Goal: Task Accomplishment & Management: Manage account settings

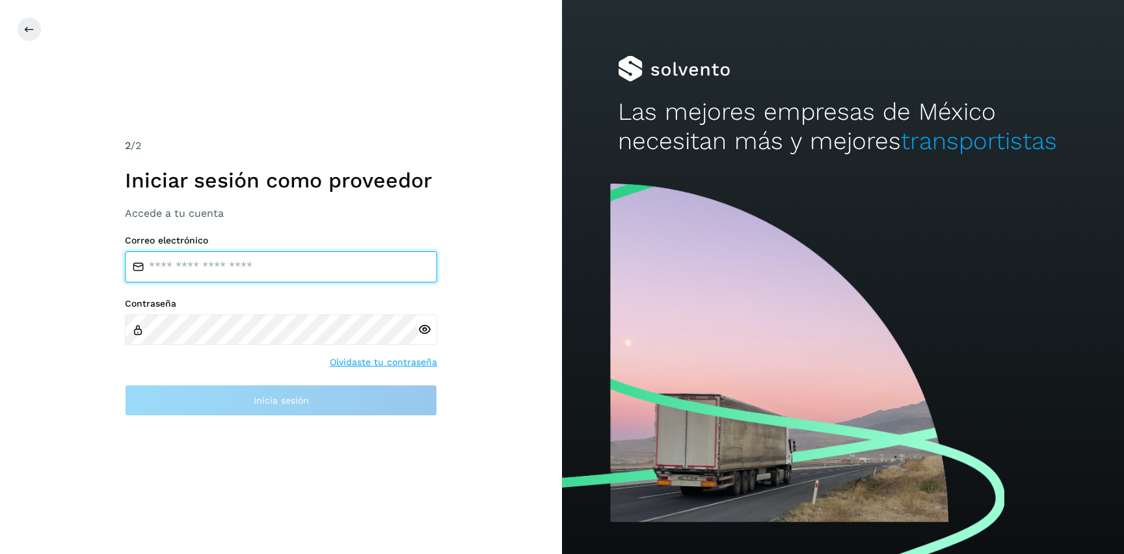
click at [294, 263] on input "email" at bounding box center [281, 266] width 312 height 31
click at [292, 269] on input "email" at bounding box center [281, 266] width 312 height 31
click at [208, 267] on input "email" at bounding box center [281, 266] width 312 height 31
click at [254, 264] on input "email" at bounding box center [281, 266] width 312 height 31
click at [306, 261] on input "email" at bounding box center [281, 266] width 312 height 31
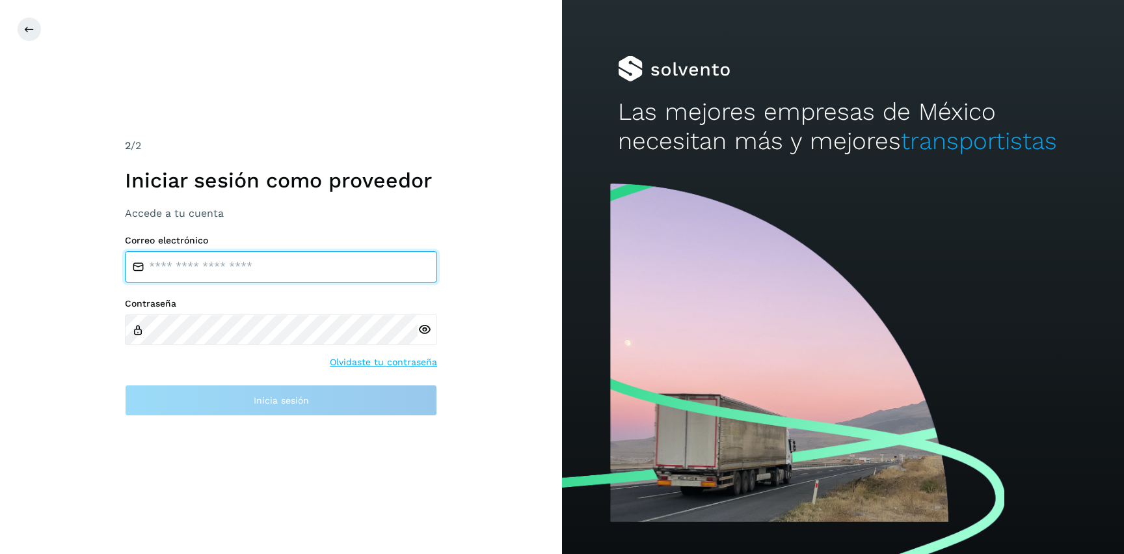
click at [273, 257] on input "email" at bounding box center [281, 266] width 312 height 31
type input "*"
type input "**********"
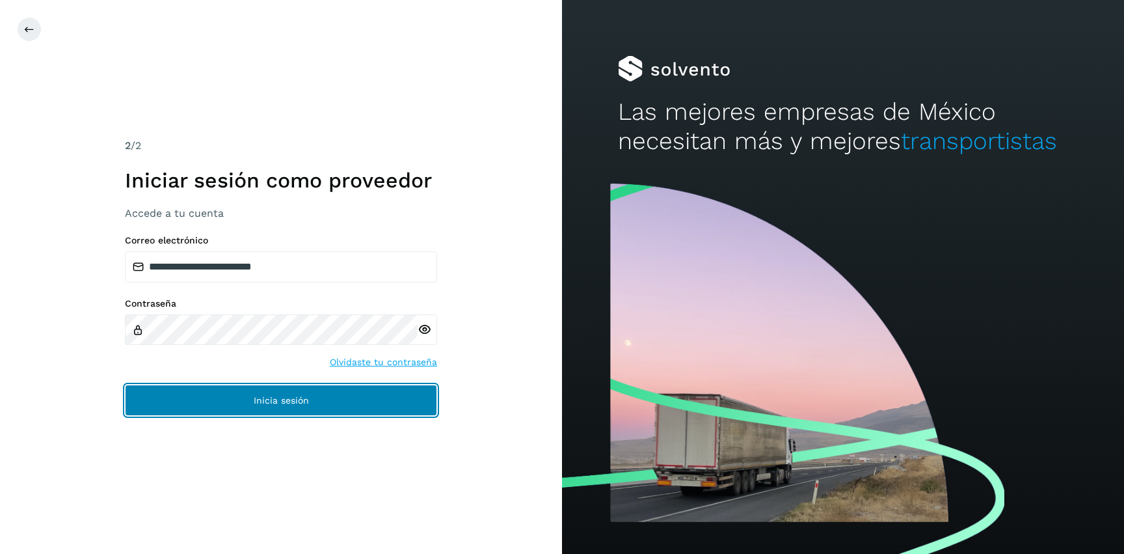
click at [269, 402] on span "Inicia sesión" at bounding box center [281, 400] width 55 height 9
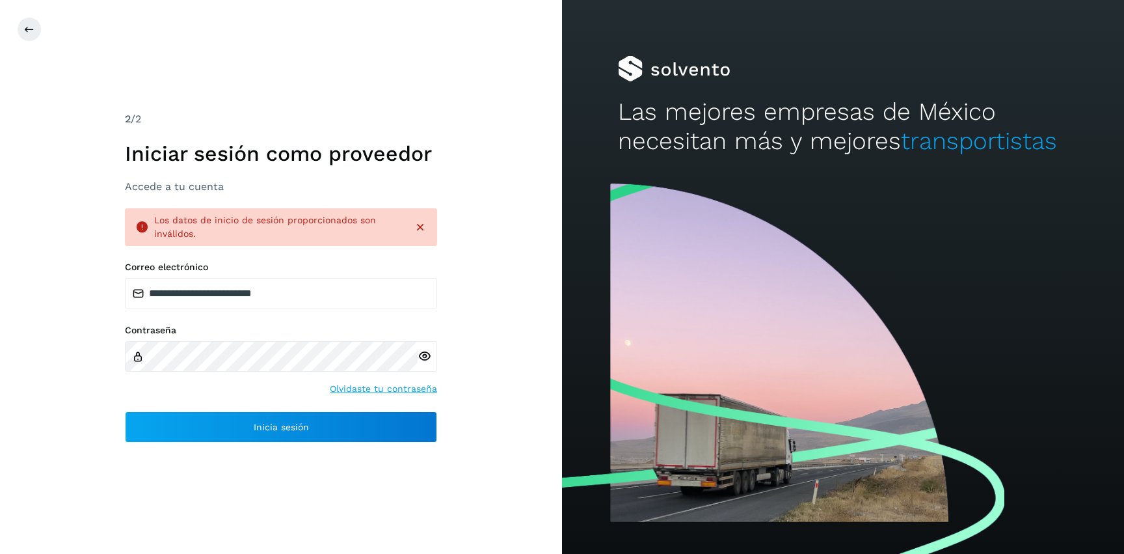
click at [430, 353] on icon at bounding box center [425, 356] width 14 height 14
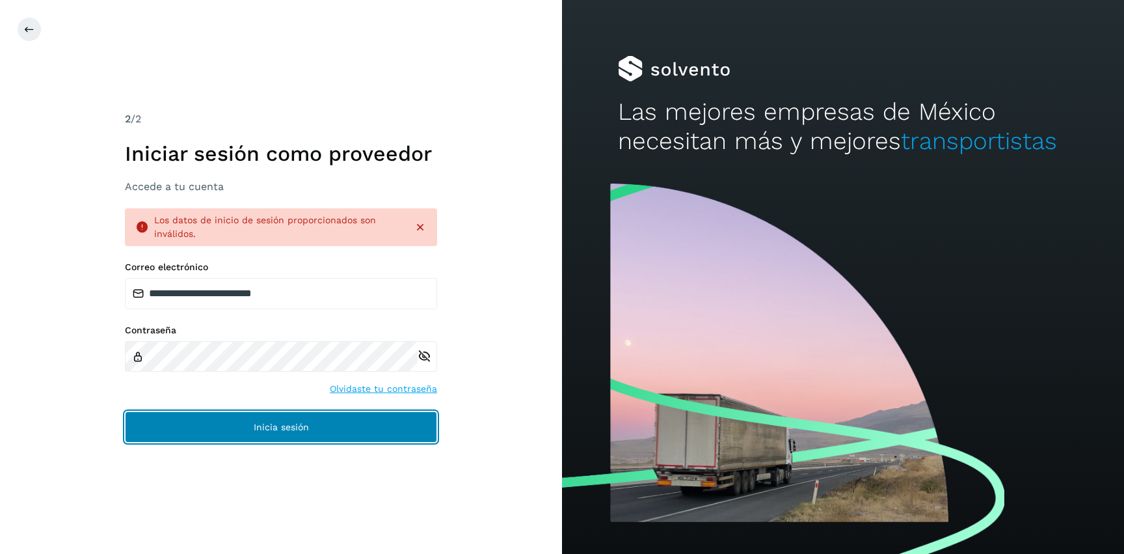
click at [316, 420] on button "Inicia sesión" at bounding box center [281, 426] width 312 height 31
click at [299, 423] on span "Inicia sesión" at bounding box center [281, 426] width 55 height 9
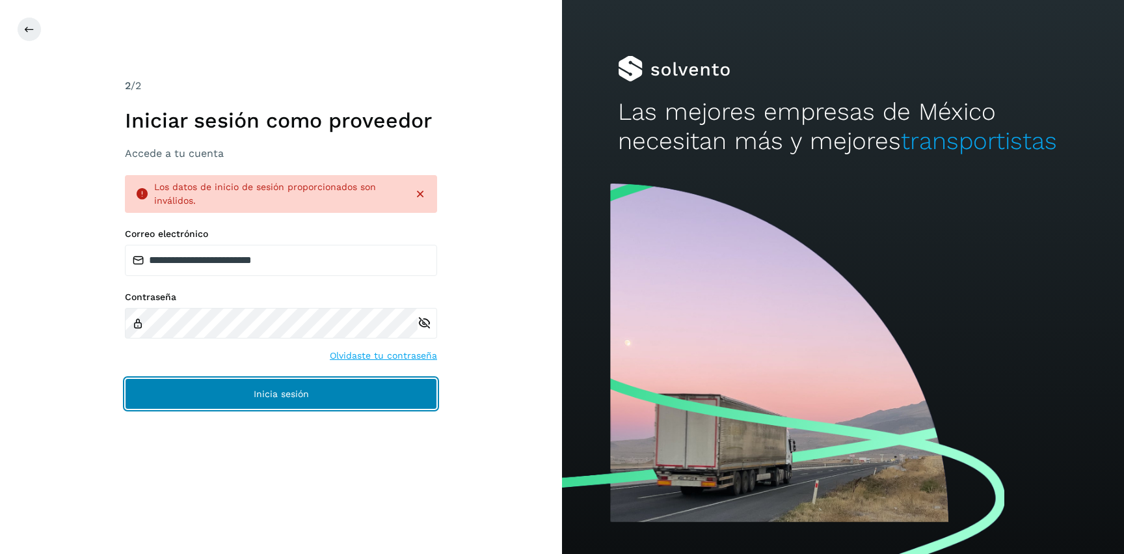
click at [271, 390] on span "Inicia sesión" at bounding box center [281, 393] width 55 height 9
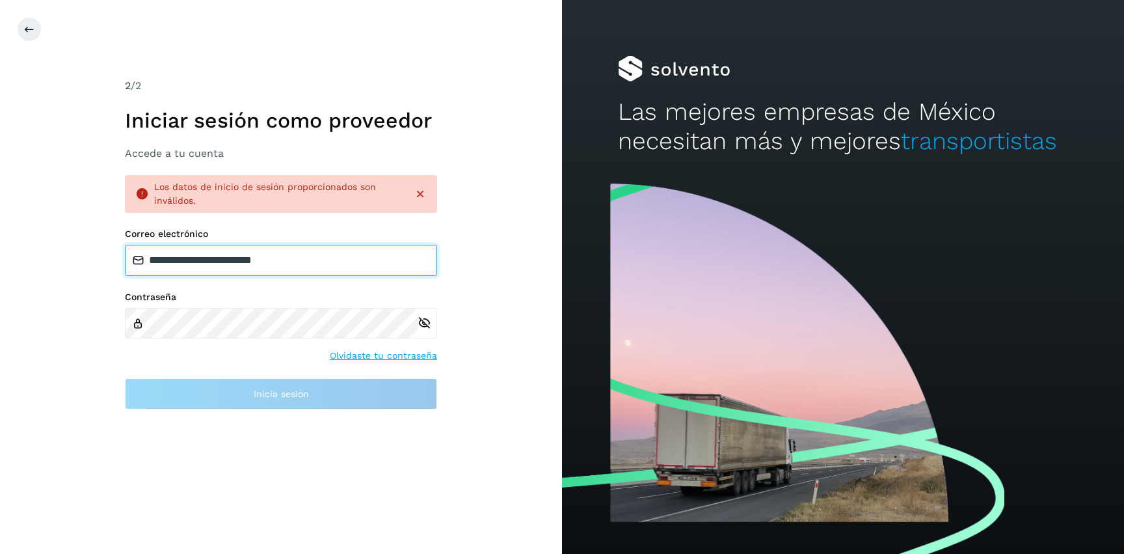
drag, startPoint x: 360, startPoint y: 264, endPoint x: 56, endPoint y: 221, distance: 307.0
click at [125, 245] on input "**********" at bounding box center [281, 260] width 312 height 31
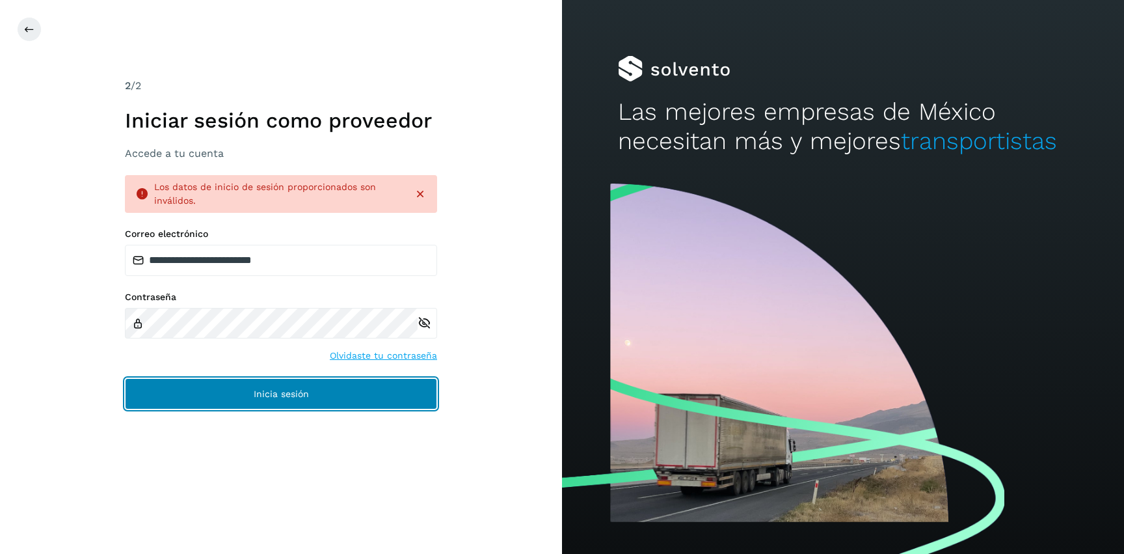
click at [284, 397] on span "Inicia sesión" at bounding box center [281, 393] width 55 height 9
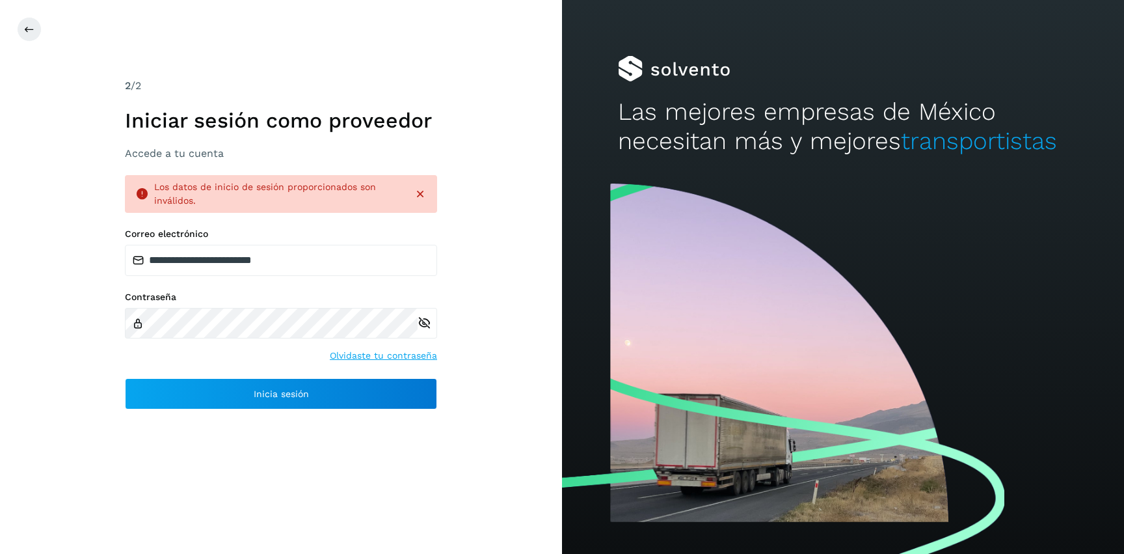
click at [80, 420] on div "**********" at bounding box center [281, 277] width 562 height 554
